Goal: Navigation & Orientation: Find specific page/section

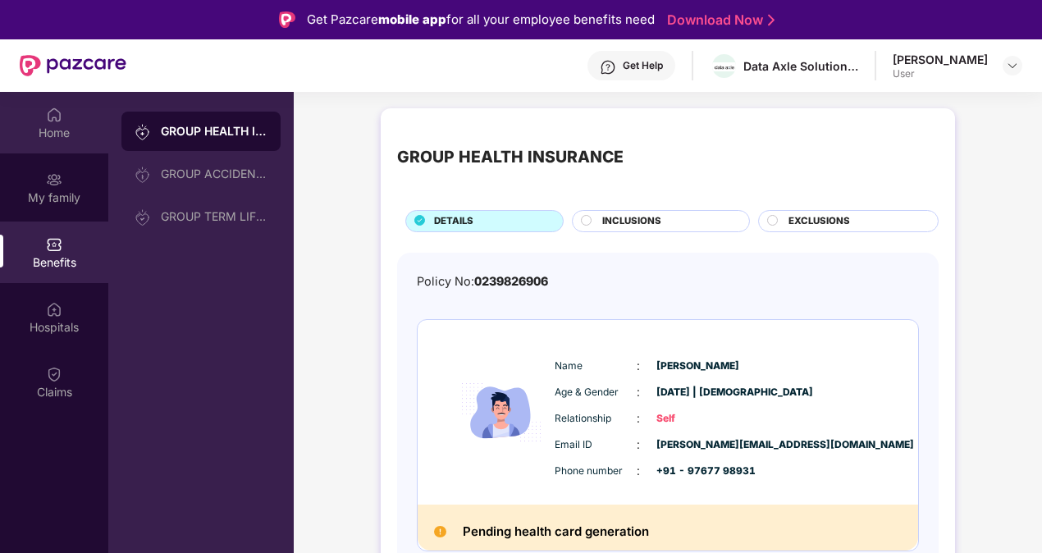
click at [53, 140] on div "Home" at bounding box center [54, 133] width 108 height 16
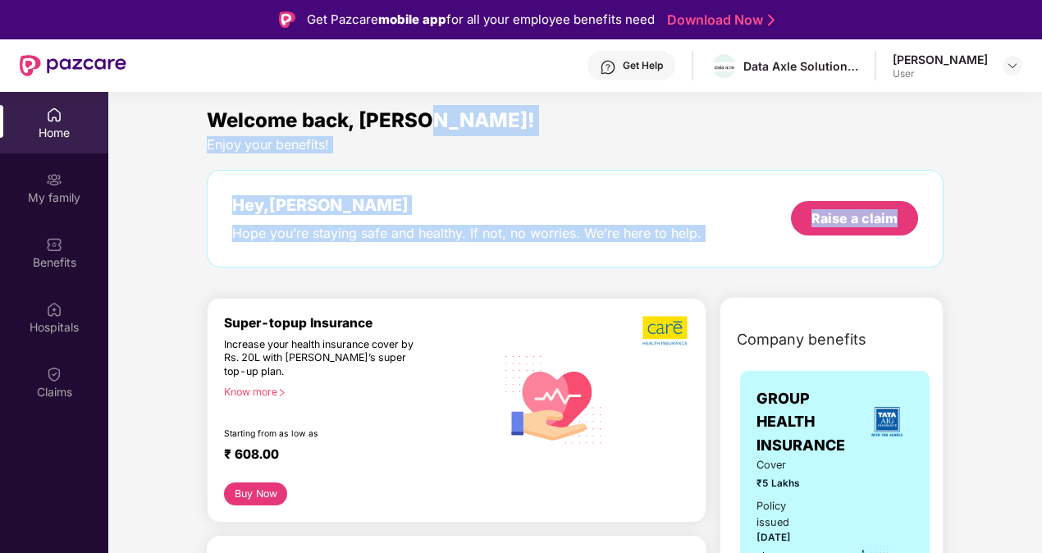
drag, startPoint x: 1039, startPoint y: 134, endPoint x: 1041, endPoint y: 157, distance: 23.0
click at [1041, 157] on div "Home My family Benefits Hospitals Claims Welcome back, [PERSON_NAME]! Enjoy you…" at bounding box center [521, 368] width 1042 height 553
drag, startPoint x: 1041, startPoint y: 157, endPoint x: 919, endPoint y: 199, distance: 129.5
click at [919, 199] on div "Hey, [PERSON_NAME] you’re staying safe and healthy. If not, no worries. We’re h…" at bounding box center [575, 219] width 737 height 98
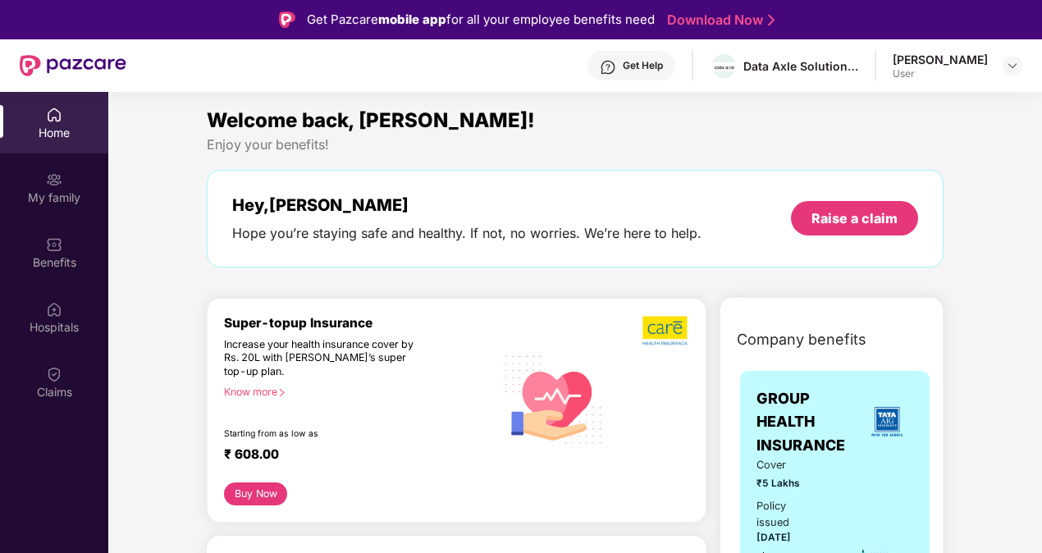
drag, startPoint x: 919, startPoint y: 199, endPoint x: 975, endPoint y: 309, distance: 123.7
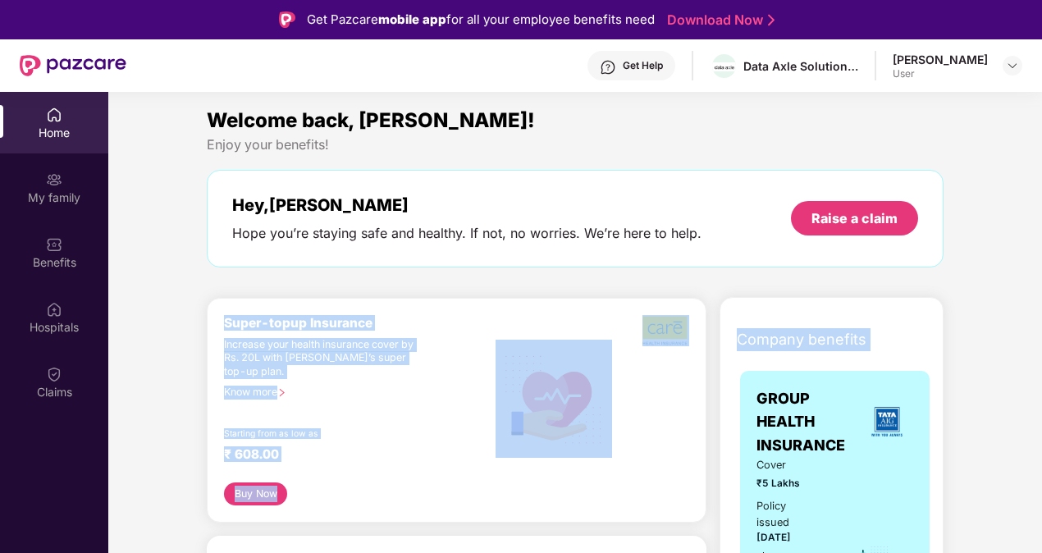
drag, startPoint x: 975, startPoint y: 309, endPoint x: 975, endPoint y: 232, distance: 77.2
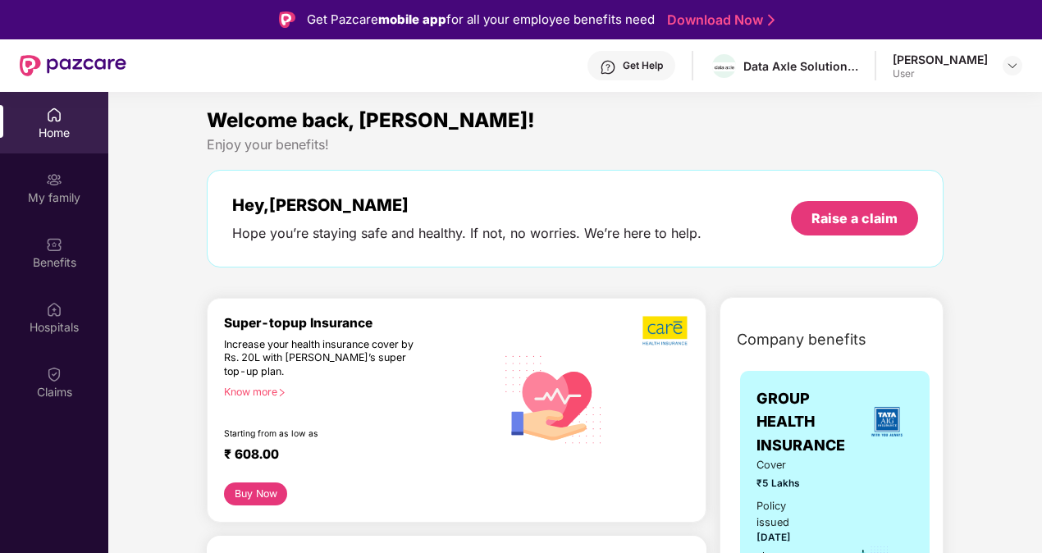
drag, startPoint x: 975, startPoint y: 233, endPoint x: 975, endPoint y: 325, distance: 91.9
click at [64, 113] on div "Home" at bounding box center [54, 123] width 108 height 62
click at [55, 199] on div "My family" at bounding box center [54, 198] width 108 height 16
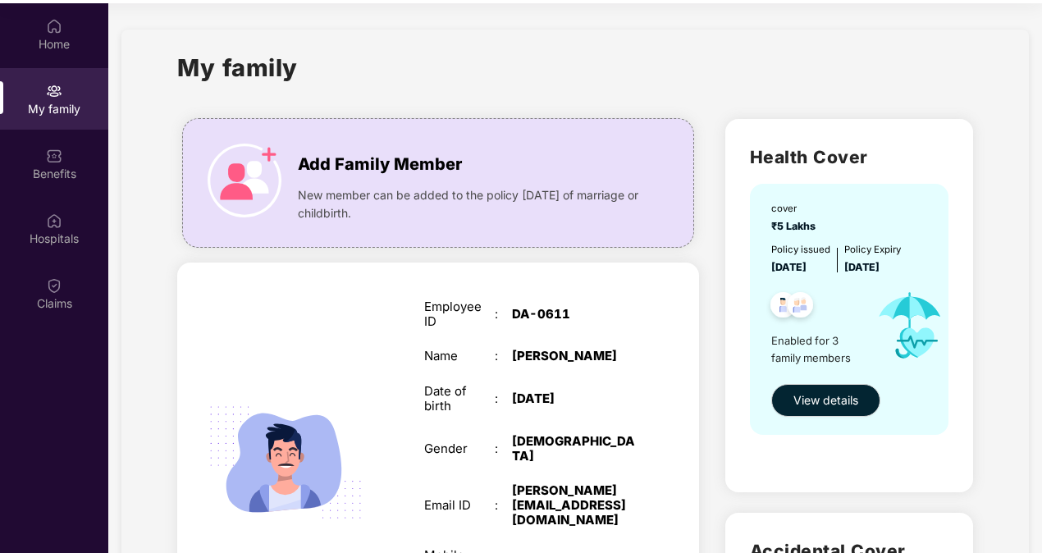
scroll to position [92, 0]
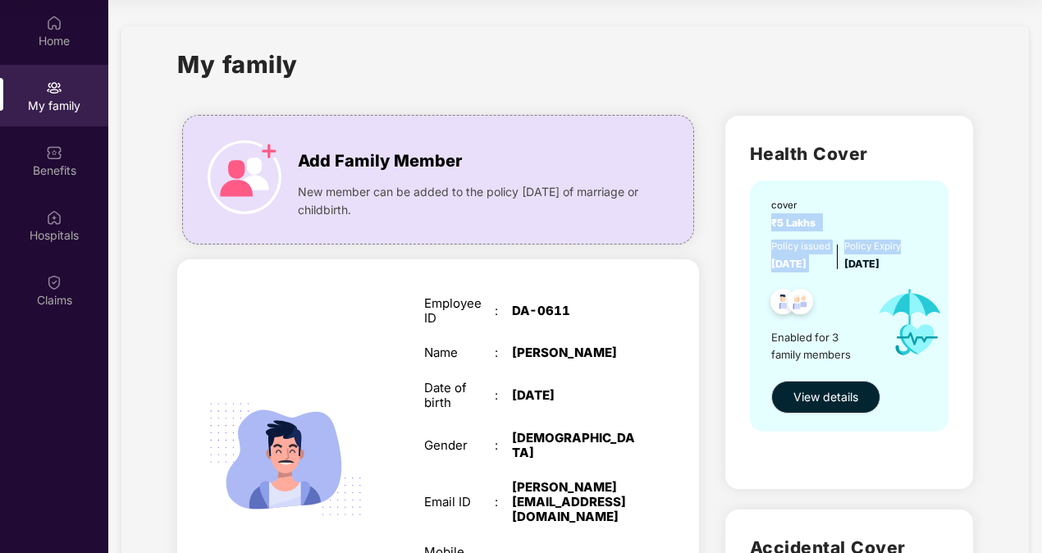
drag, startPoint x: 1040, startPoint y: 195, endPoint x: 1046, endPoint y: 245, distance: 49.6
click at [1042, 245] on html "Get Pazcare mobile app for all your employee benefits need Download Now Get Hel…" at bounding box center [521, 184] width 1042 height 553
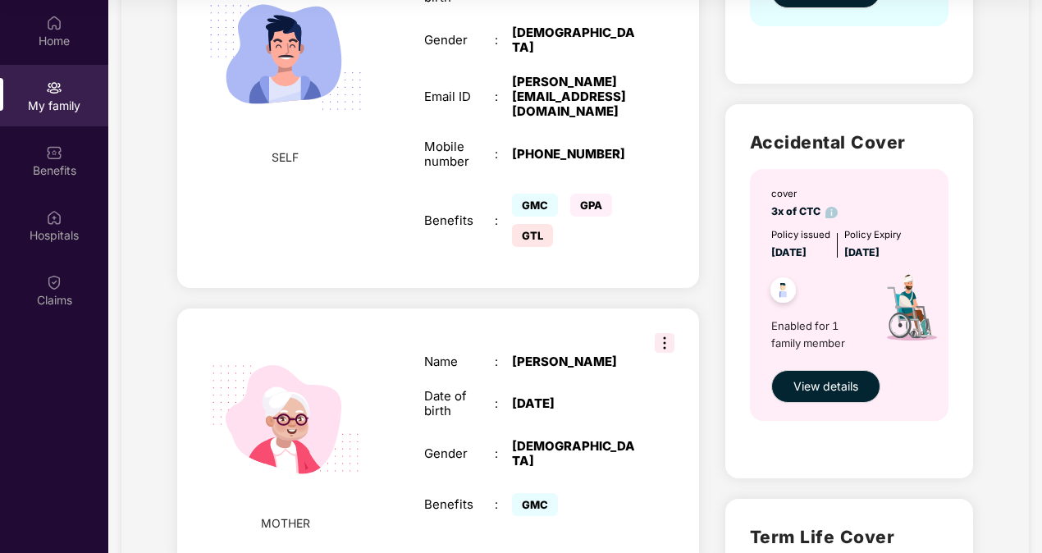
scroll to position [0, 0]
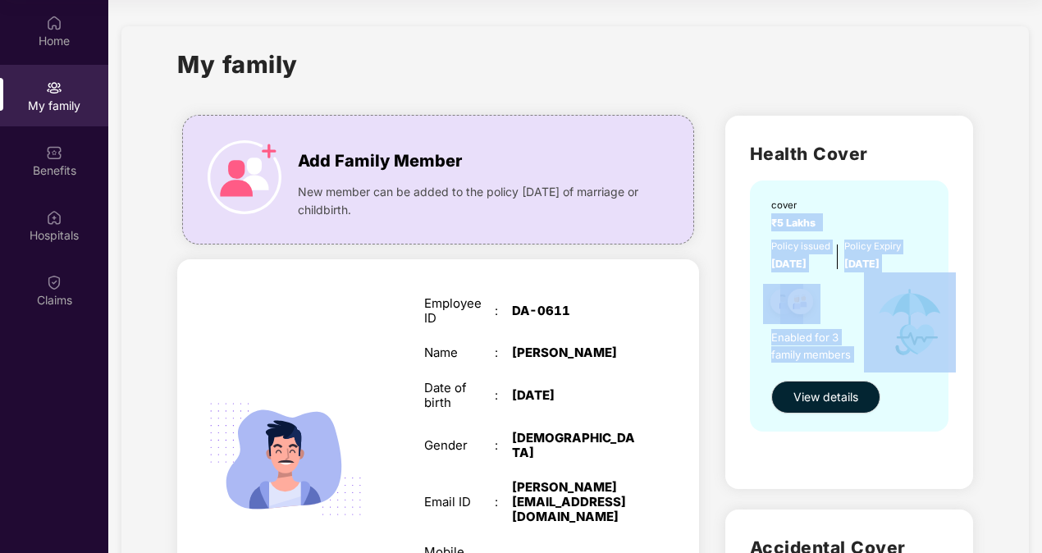
drag, startPoint x: 1039, startPoint y: 212, endPoint x: 1046, endPoint y: 307, distance: 95.4
click at [1042, 307] on html "Get Pazcare mobile app for all your employee benefits need Download Now Get Hel…" at bounding box center [521, 184] width 1042 height 553
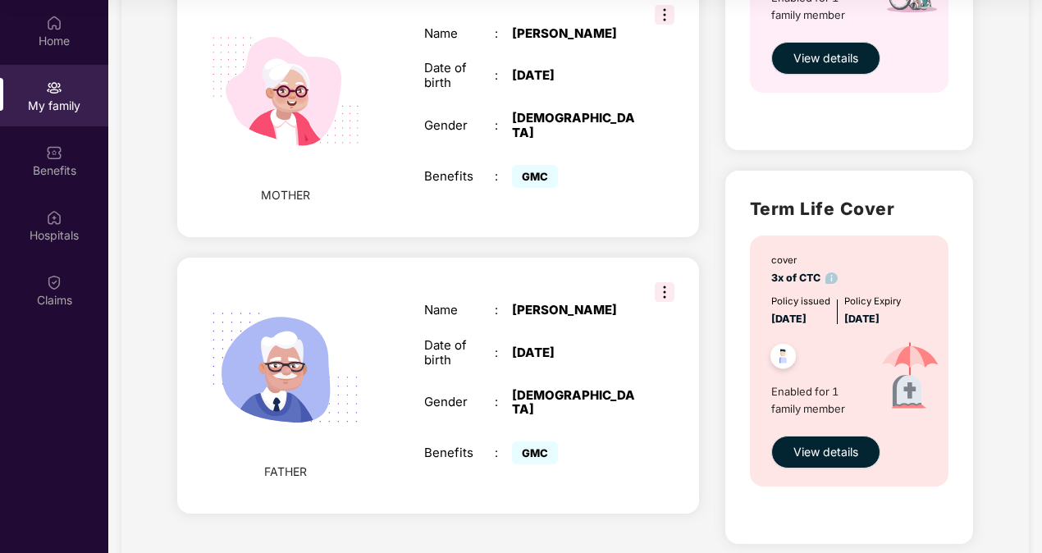
scroll to position [791, 0]
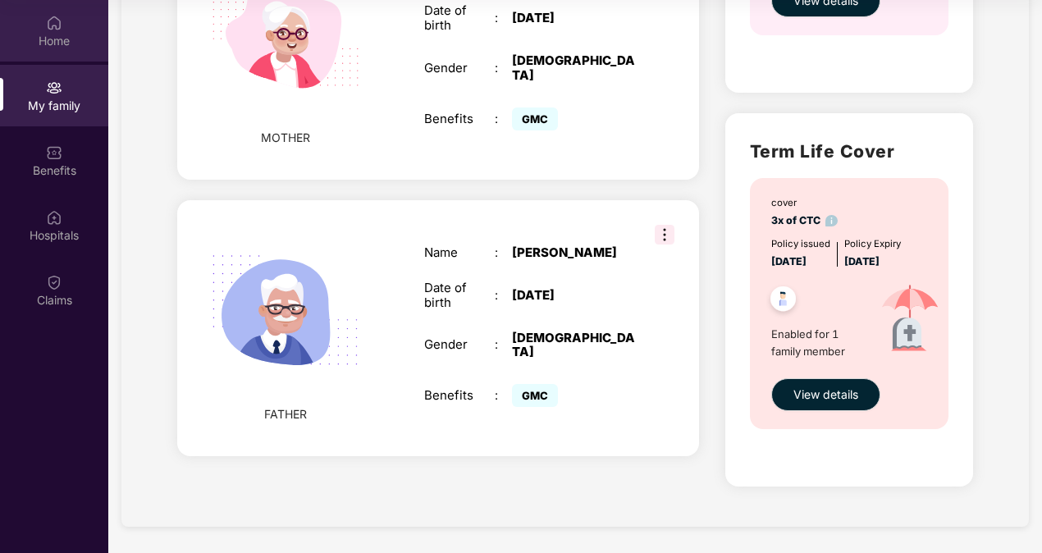
click at [66, 39] on div "Home" at bounding box center [54, 40] width 108 height 16
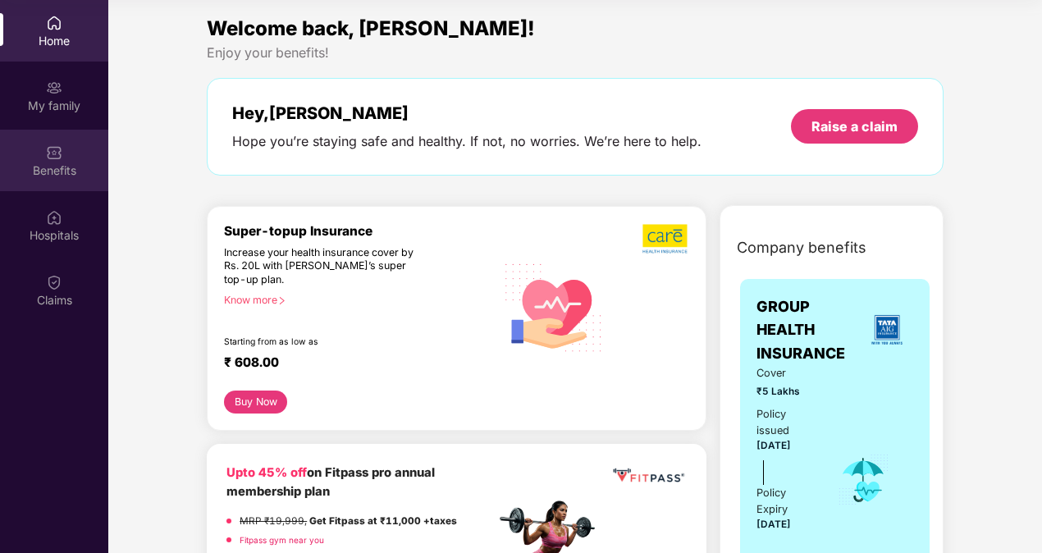
click at [65, 140] on div "Benefits" at bounding box center [54, 161] width 108 height 62
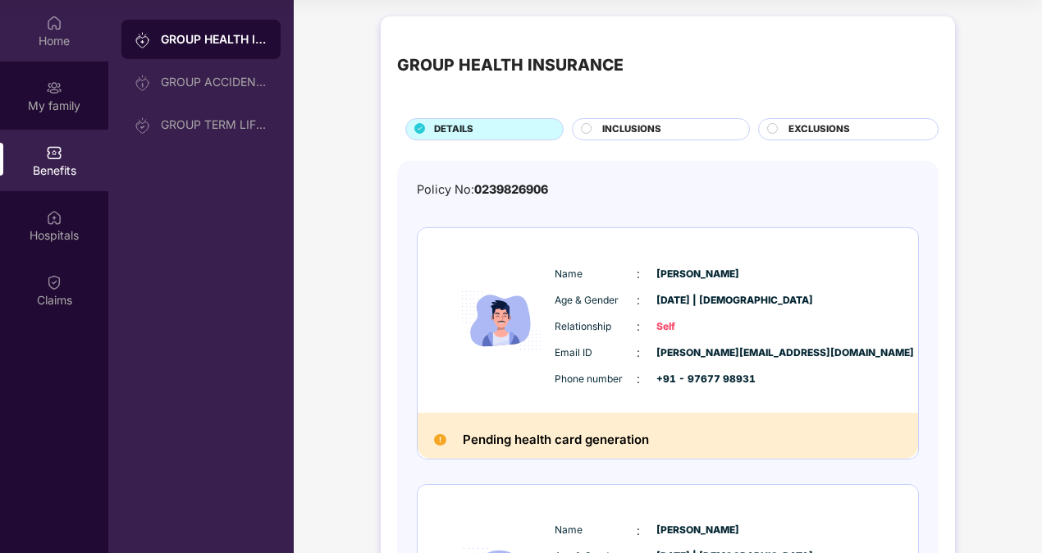
click at [30, 34] on div "Home" at bounding box center [54, 41] width 108 height 16
